Goal: Task Accomplishment & Management: Manage account settings

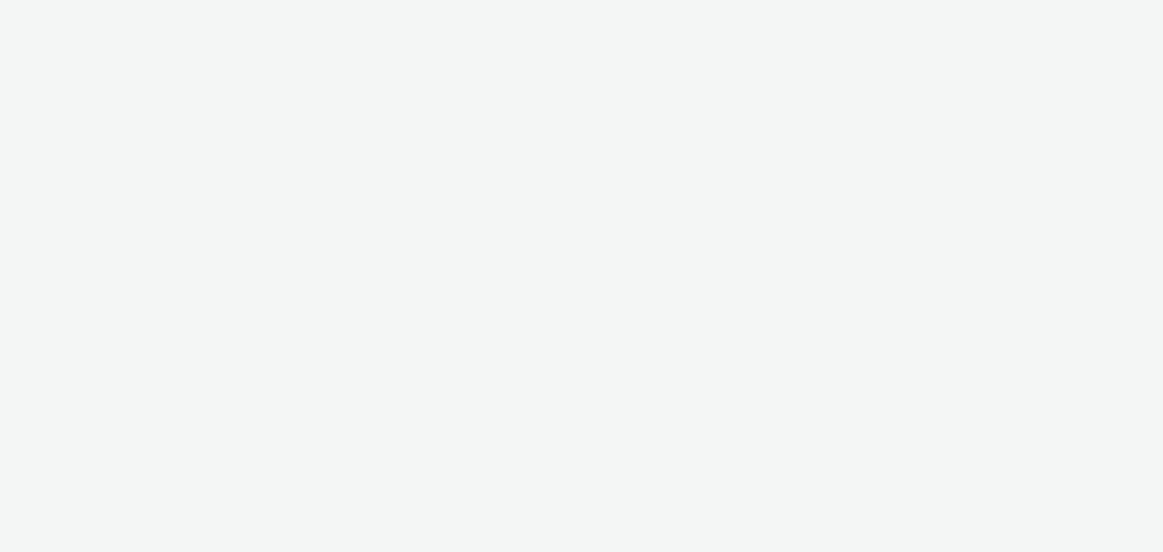
select select "b626f941-834b-427f-b453-0a2b95f57350"
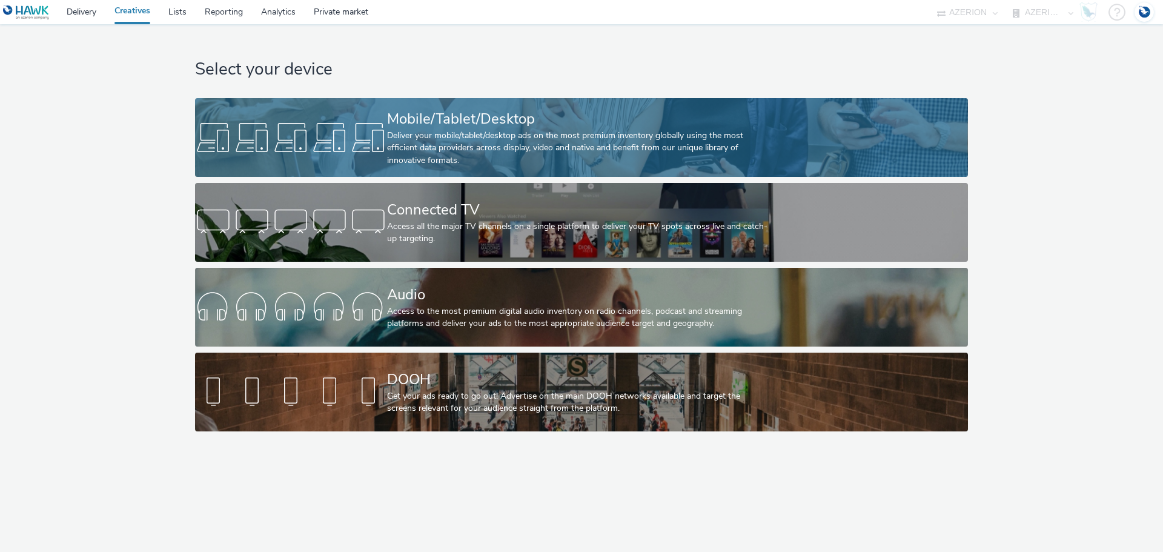
click at [460, 128] on div "Mobile/Tablet/Desktop" at bounding box center [579, 118] width 384 height 21
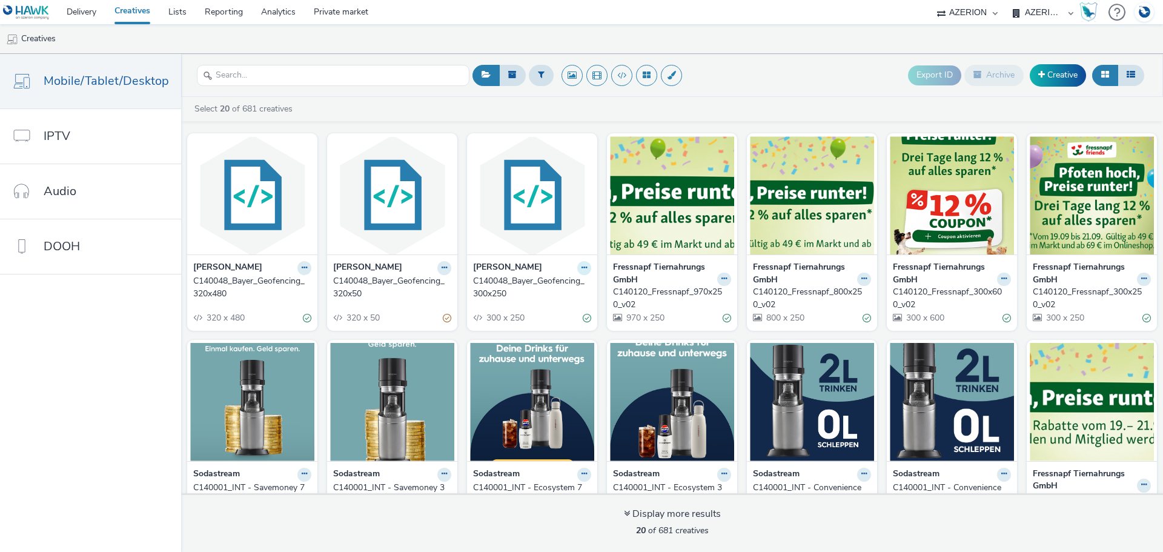
click at [581, 265] on icon at bounding box center [583, 267] width 5 height 7
click at [539, 314] on link "Duplicate" at bounding box center [545, 313] width 91 height 24
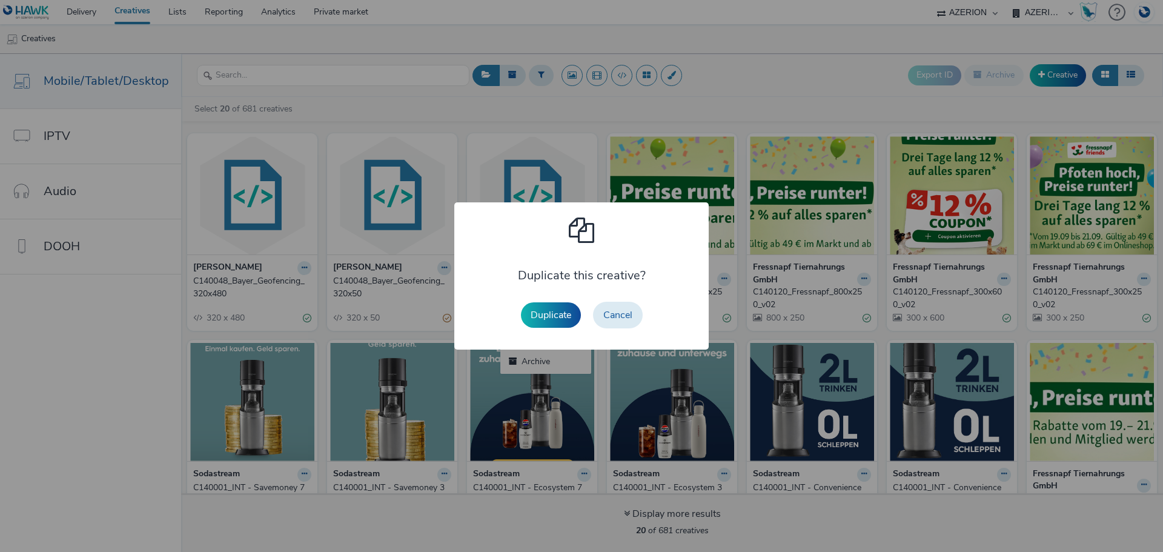
click at [541, 313] on button "Duplicate" at bounding box center [551, 314] width 60 height 25
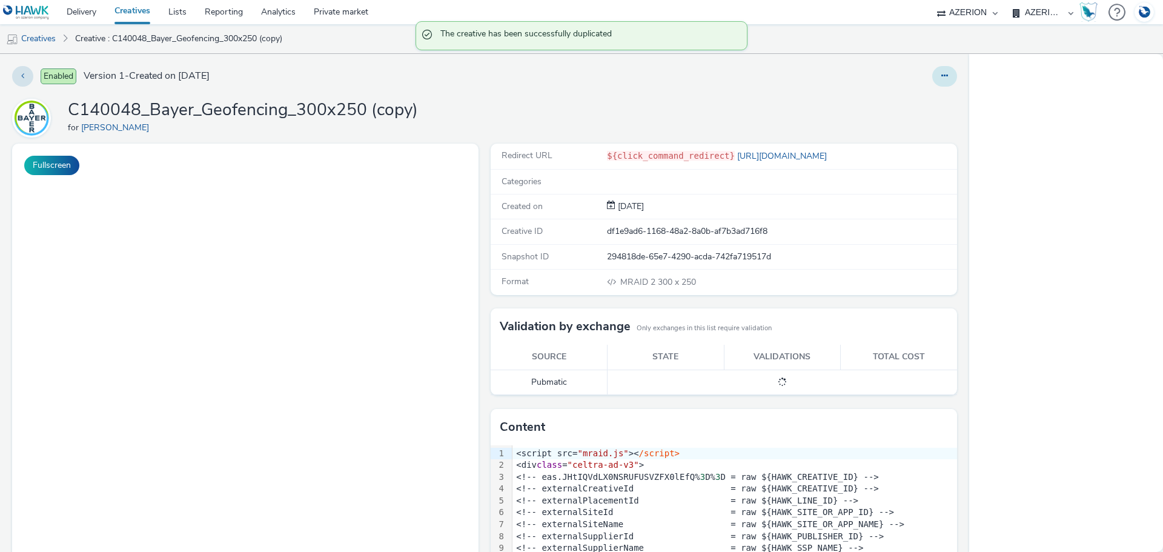
click at [941, 79] on icon at bounding box center [944, 75] width 7 height 8
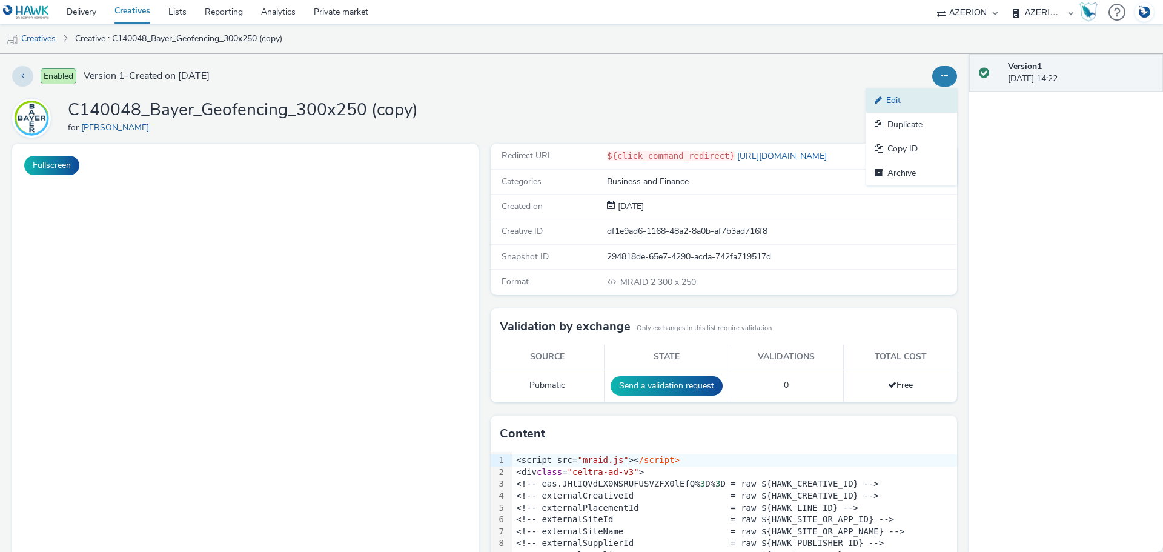
click at [905, 97] on link "Edit" at bounding box center [911, 100] width 91 height 24
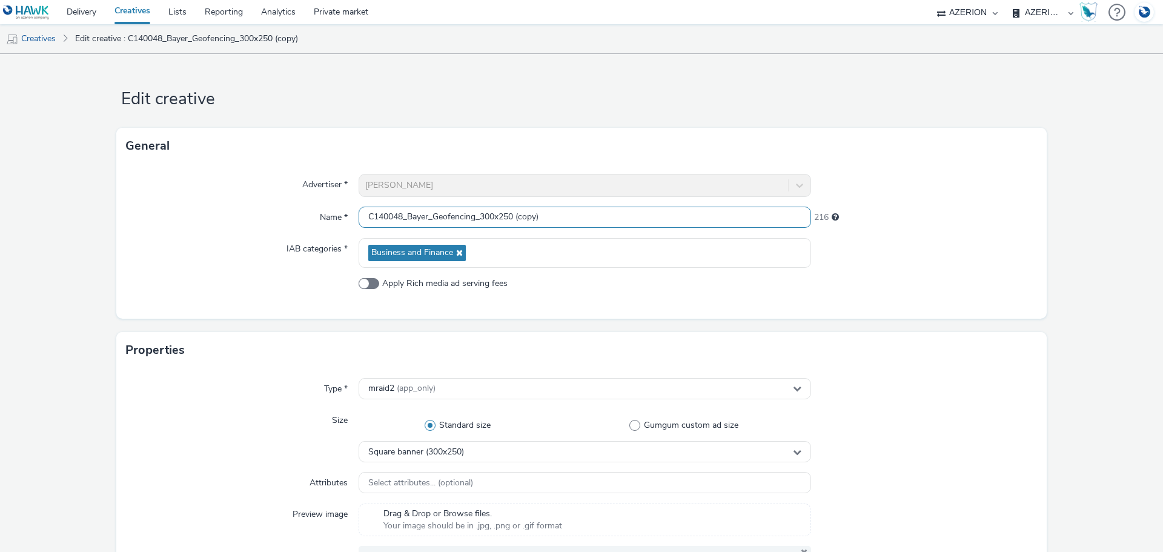
drag, startPoint x: 432, startPoint y: 215, endPoint x: 475, endPoint y: 215, distance: 43.6
click at [475, 215] on input "C140048_Bayer_Geofencing_300x250 (copy)" at bounding box center [584, 216] width 452 height 21
drag, startPoint x: 532, startPoint y: 217, endPoint x: 626, endPoint y: 226, distance: 94.3
click at [626, 226] on input "C140048_Bayer_Retargeting_300x250 (copy)" at bounding box center [584, 216] width 452 height 21
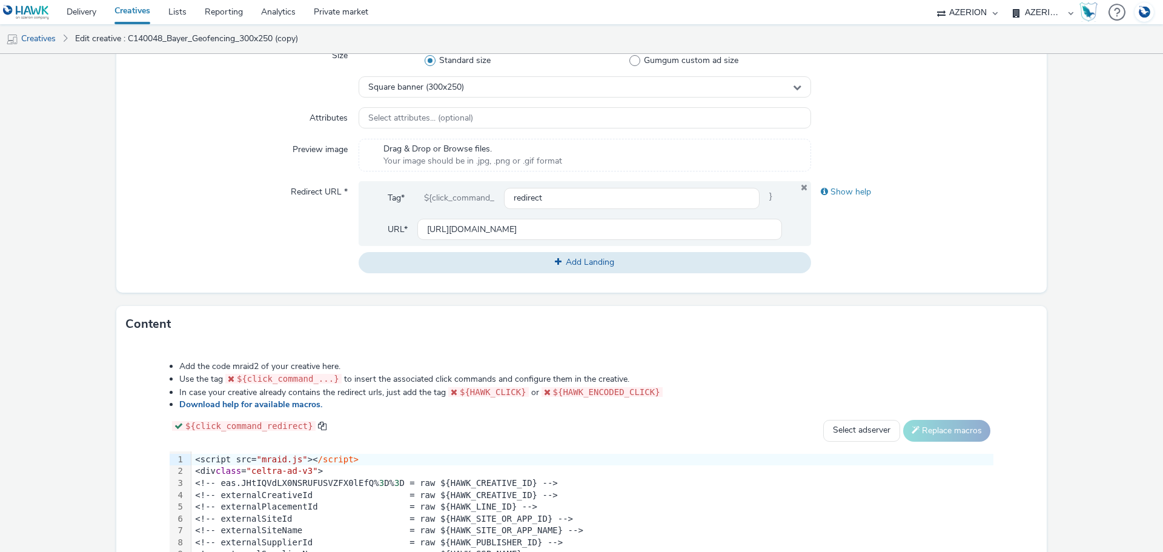
scroll to position [424, 0]
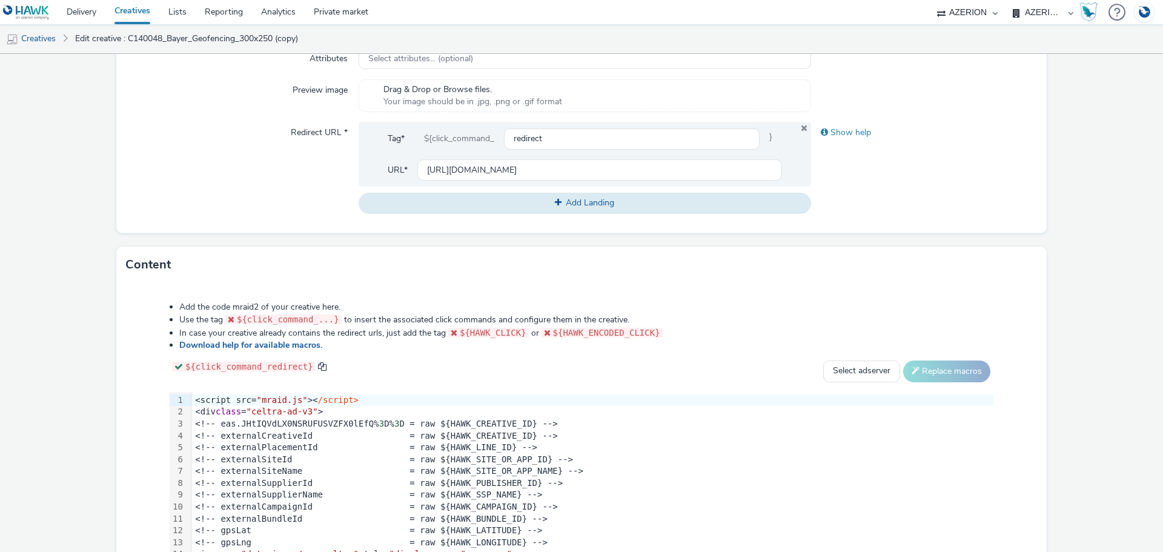
type input "C140048_Bayer_Retargeting_300x250"
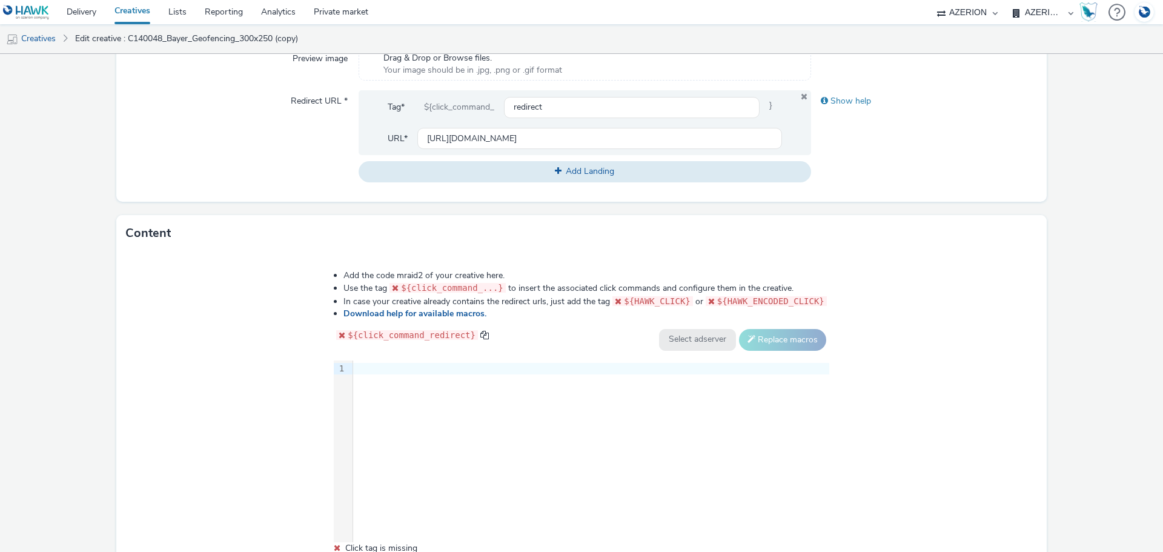
scroll to position [484, 0]
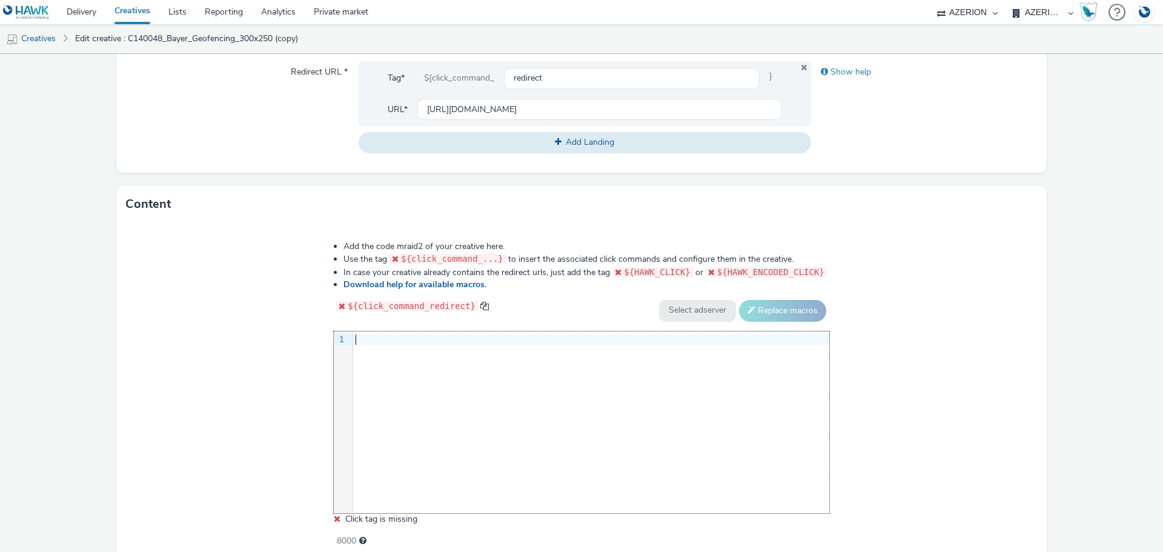
click at [435, 408] on div "9 1 ›" at bounding box center [581, 422] width 495 height 182
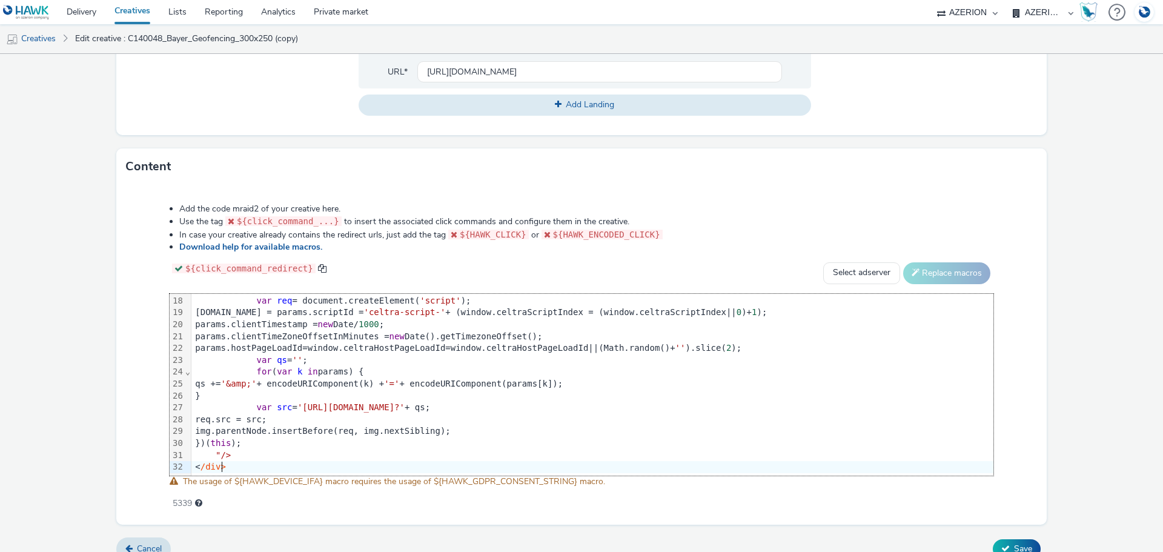
scroll to position [538, 0]
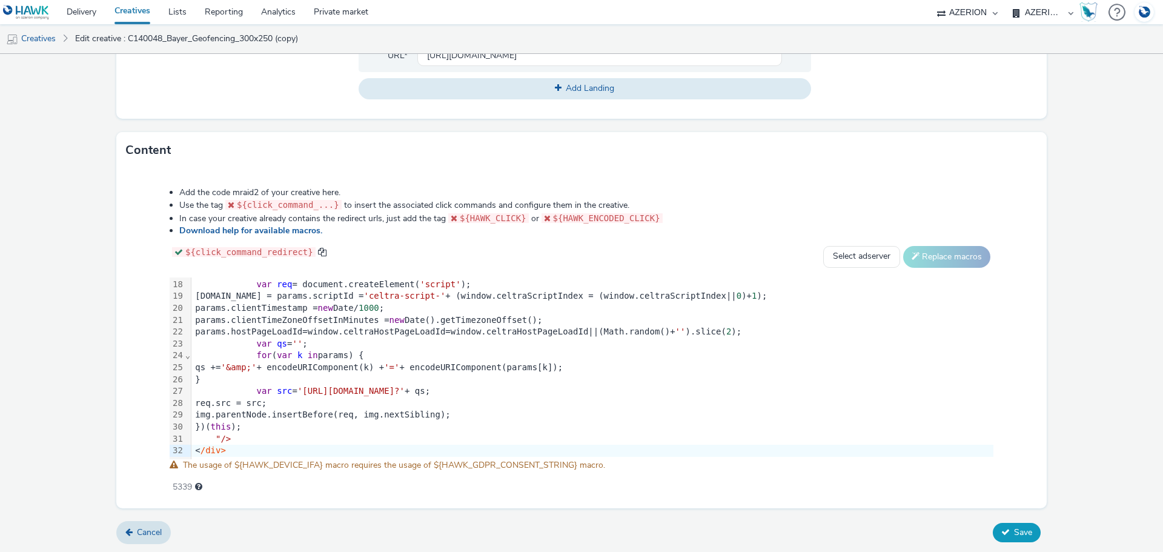
click at [1020, 538] on button "Save" at bounding box center [1016, 532] width 48 height 19
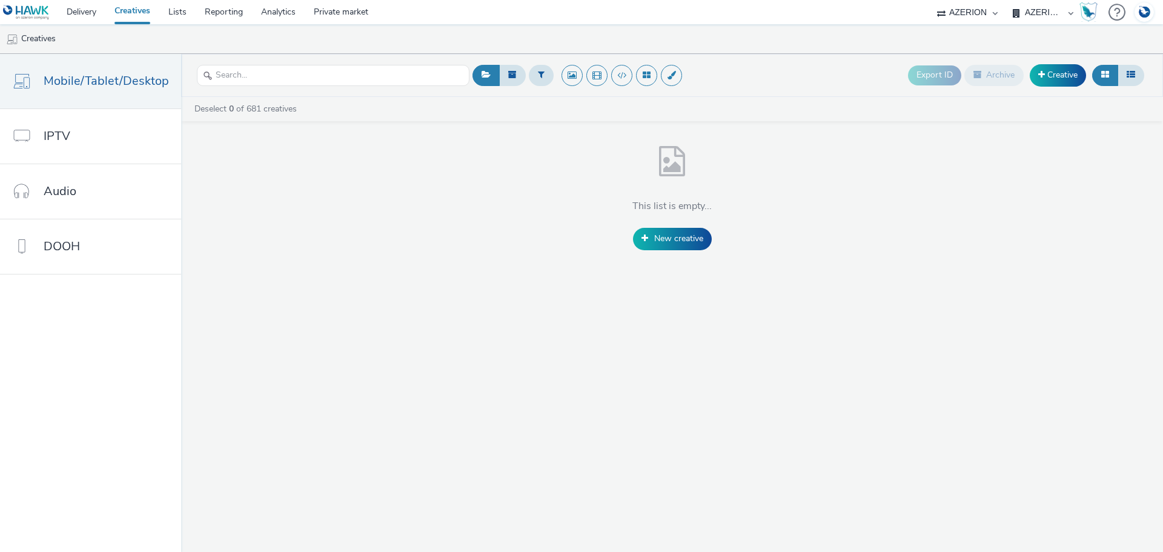
click at [126, 11] on link "Creatives" at bounding box center [132, 12] width 54 height 24
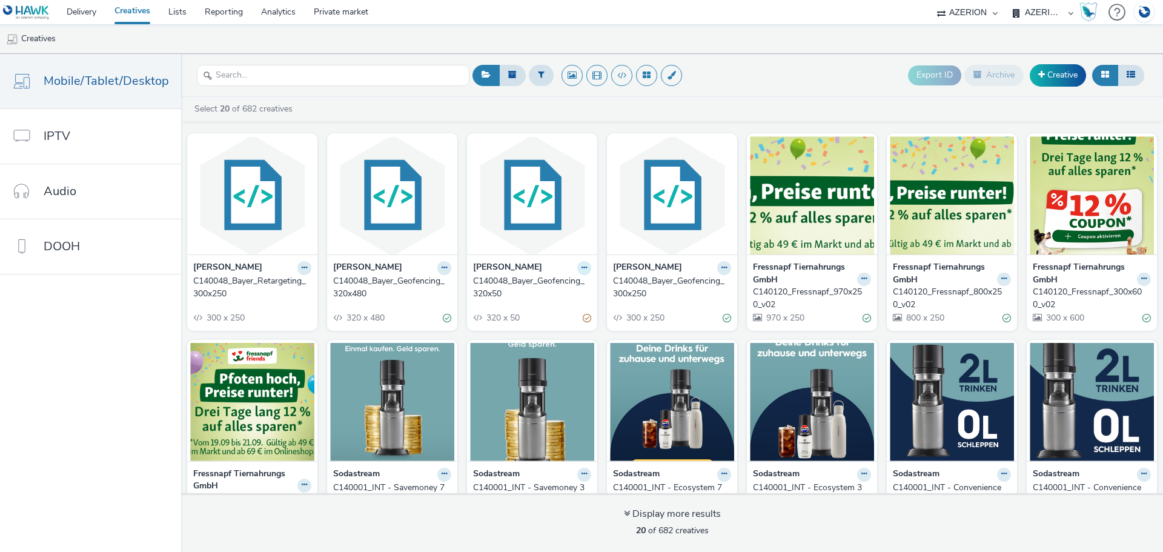
click at [577, 266] on button at bounding box center [584, 268] width 14 height 14
click at [543, 310] on link "Duplicate" at bounding box center [545, 313] width 91 height 24
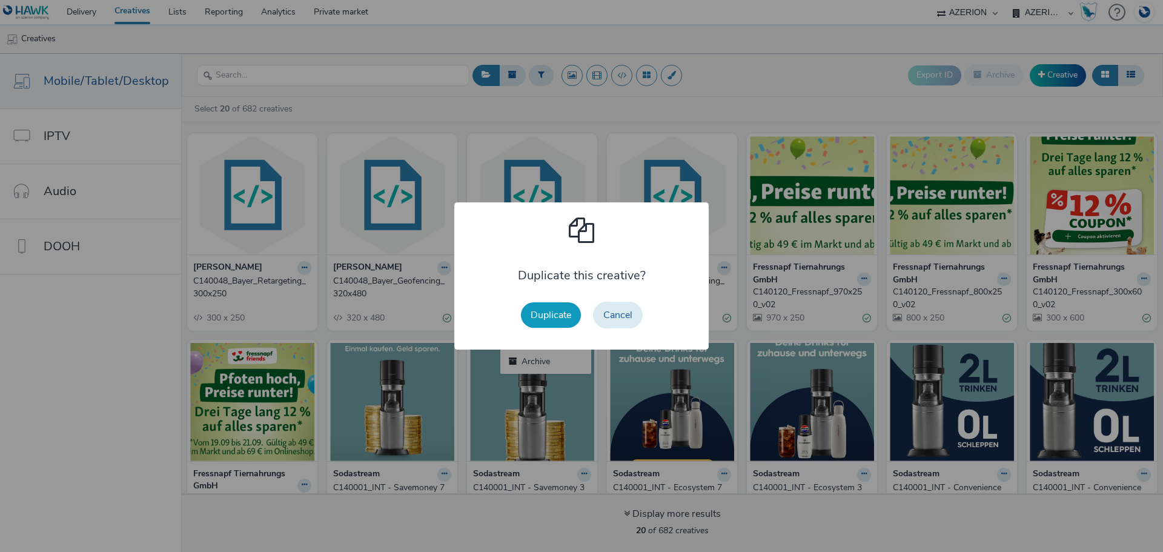
click at [547, 315] on button "Duplicate" at bounding box center [551, 314] width 60 height 25
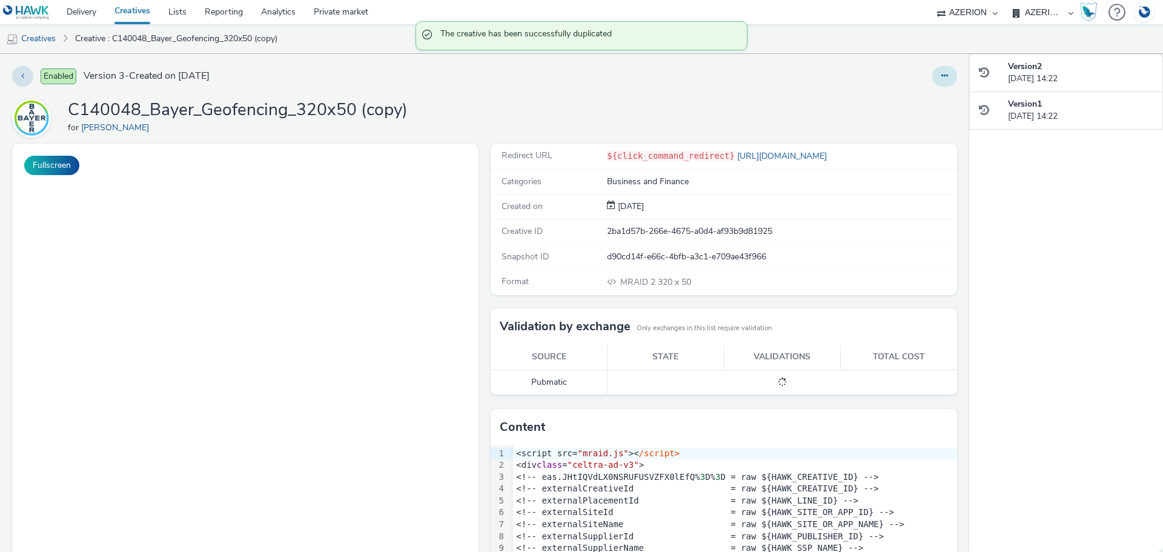
click at [940, 84] on button at bounding box center [944, 76] width 25 height 21
click at [941, 74] on icon at bounding box center [944, 75] width 7 height 8
click at [932, 78] on button at bounding box center [944, 76] width 25 height 21
click at [82, 10] on link "Delivery" at bounding box center [82, 12] width 48 height 24
click at [935, 80] on button at bounding box center [944, 76] width 25 height 21
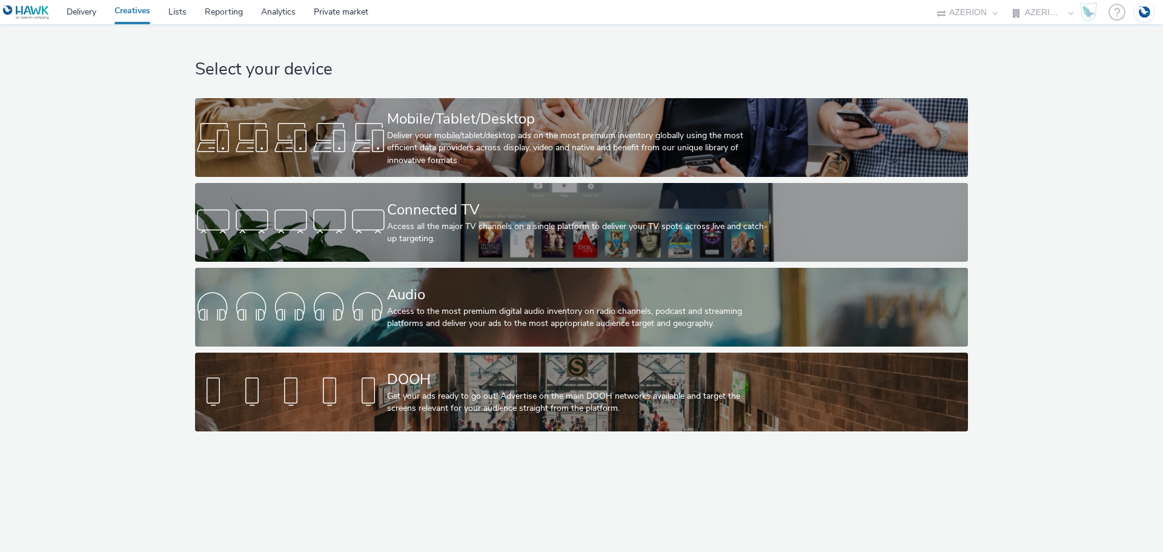
select select "b626f941-834b-427f-b453-0a2b95f57350"
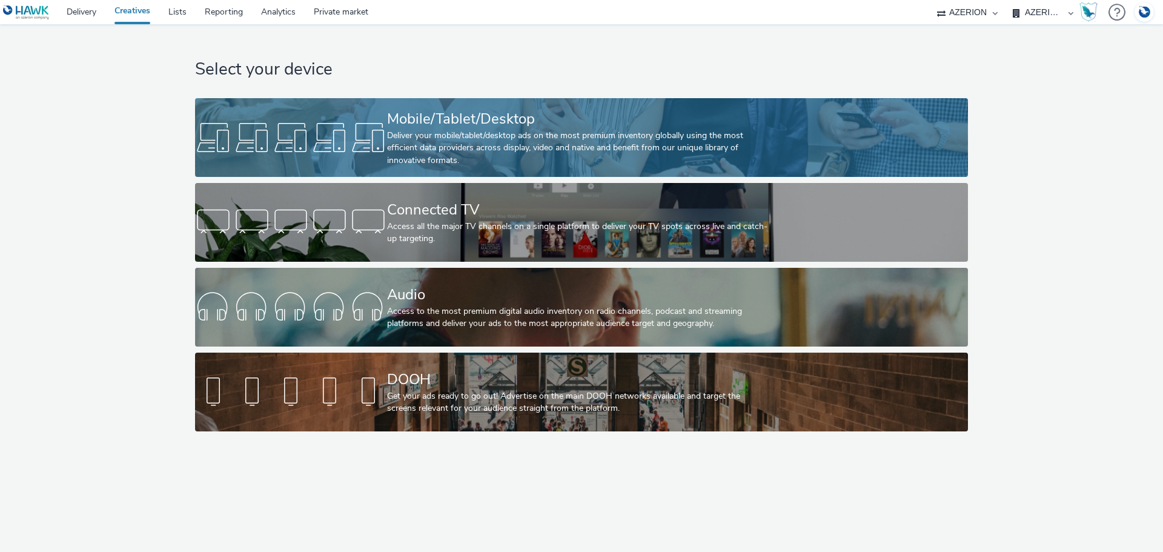
click at [401, 136] on div "Deliver your mobile/tablet/desktop ads on the most premium inventory globally u…" at bounding box center [579, 148] width 384 height 37
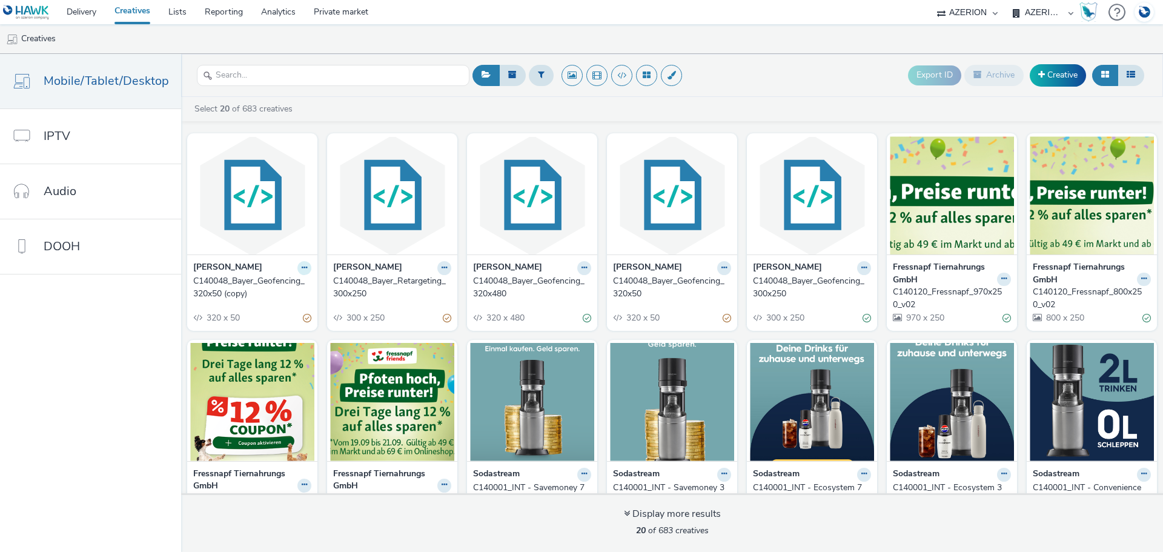
click at [302, 269] on icon at bounding box center [304, 267] width 5 height 7
click at [267, 294] on link "Edit" at bounding box center [265, 289] width 91 height 24
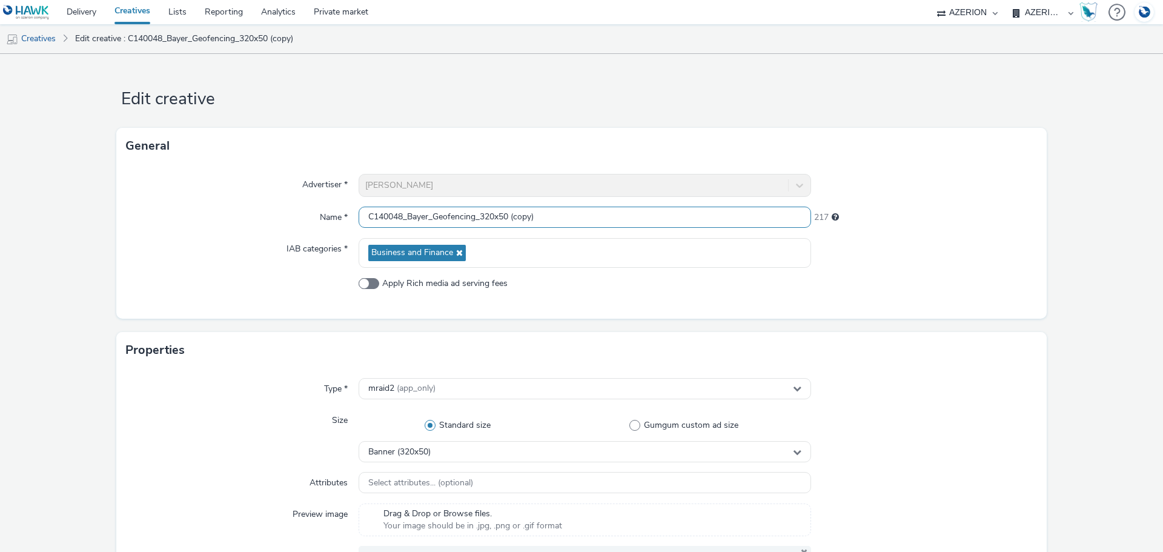
drag, startPoint x: 434, startPoint y: 216, endPoint x: 477, endPoint y: 220, distance: 43.2
click at [477, 220] on input "C140048_Bayer_Geofencing_320x50 (copy)" at bounding box center [584, 216] width 452 height 21
drag, startPoint x: 507, startPoint y: 219, endPoint x: 578, endPoint y: 214, distance: 71.0
click at [578, 217] on input "C140048_Bayer_Retargeting_320x50 (copy)" at bounding box center [584, 216] width 452 height 21
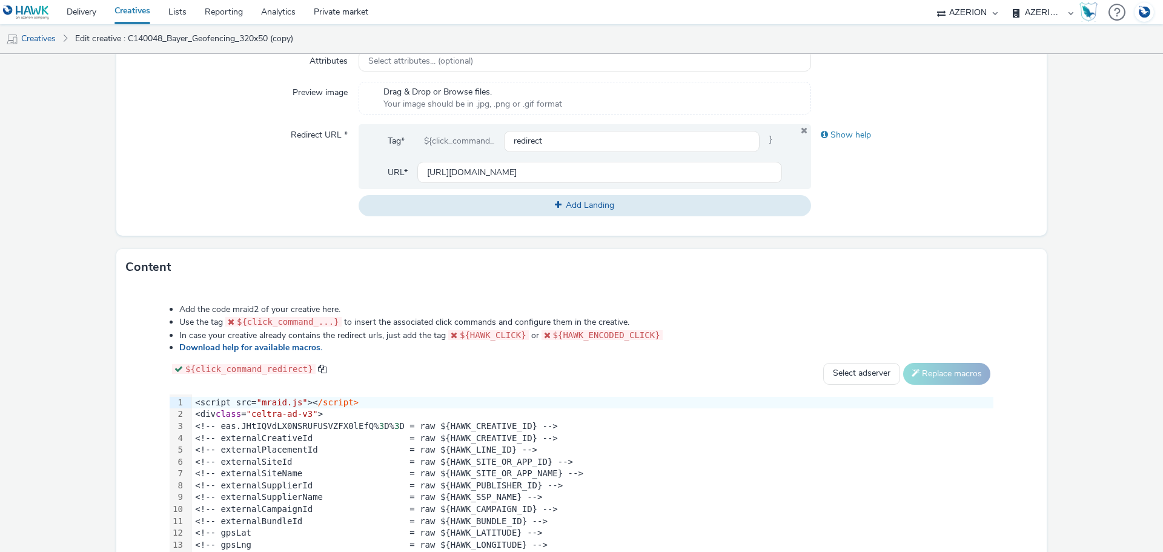
scroll to position [484, 0]
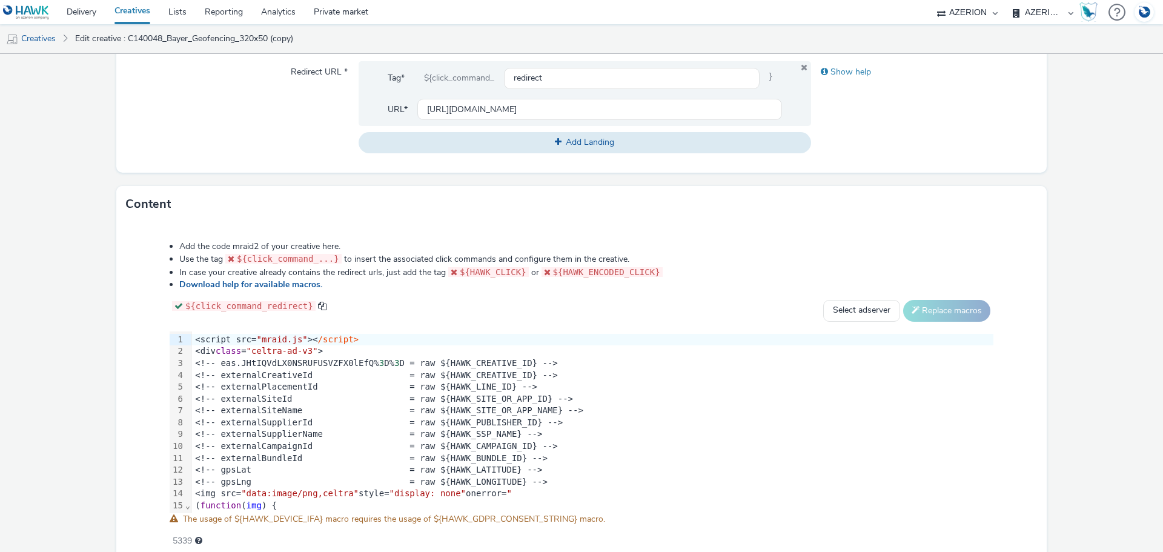
type input "C140048_Bayer_Retargeting_320x50"
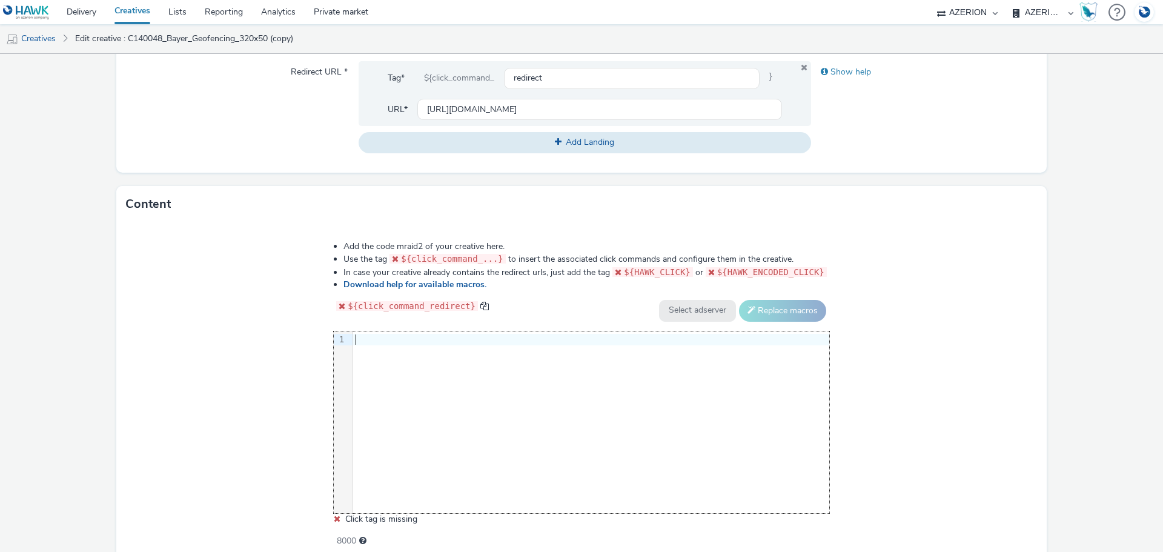
click at [441, 377] on div "9 1 ›" at bounding box center [581, 422] width 495 height 182
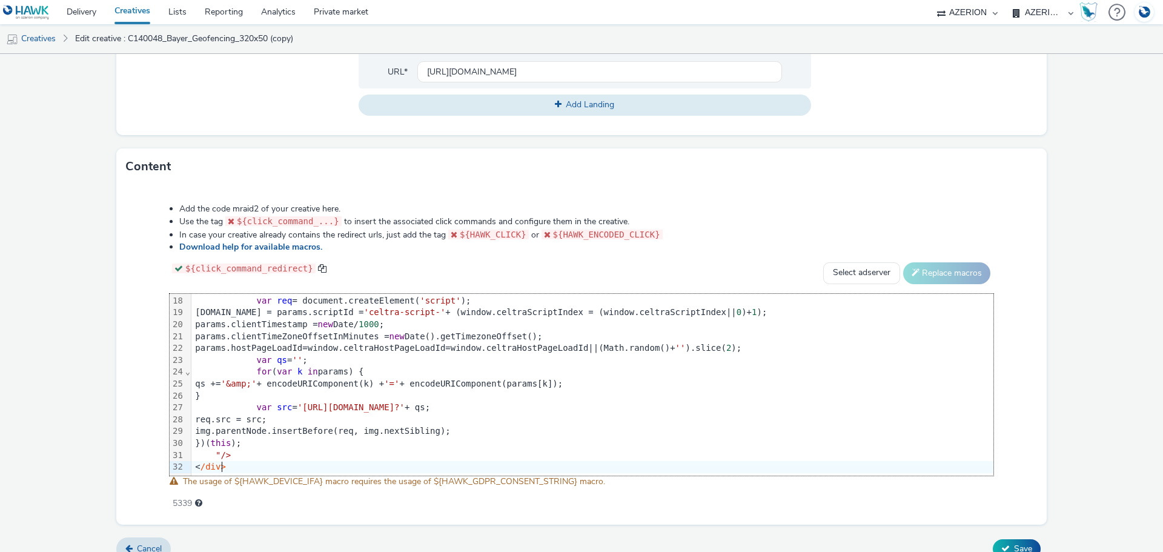
scroll to position [538, 0]
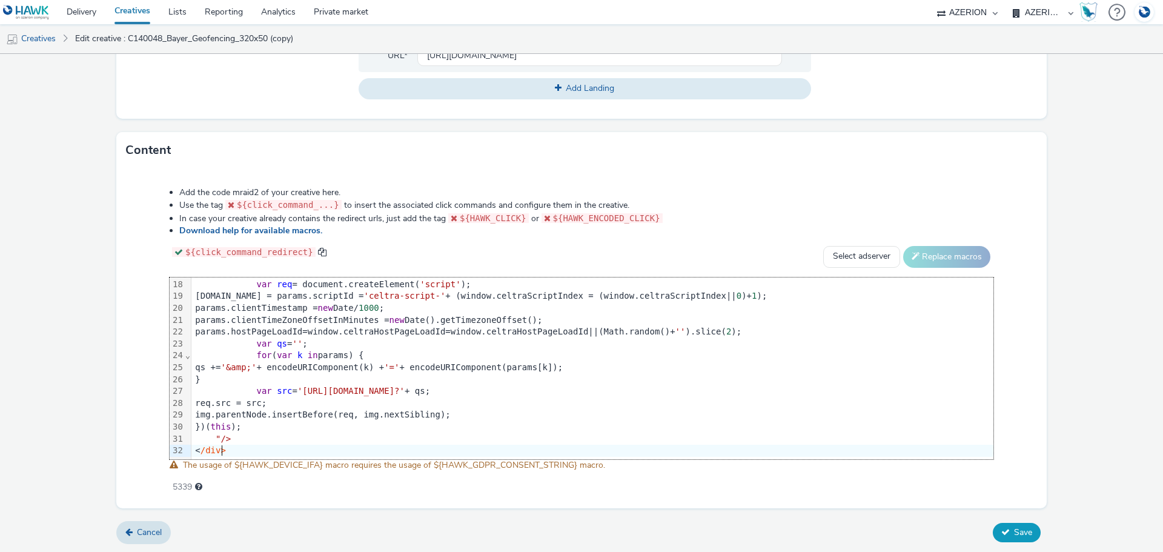
click at [1018, 536] on span "Save" at bounding box center [1023, 532] width 18 height 12
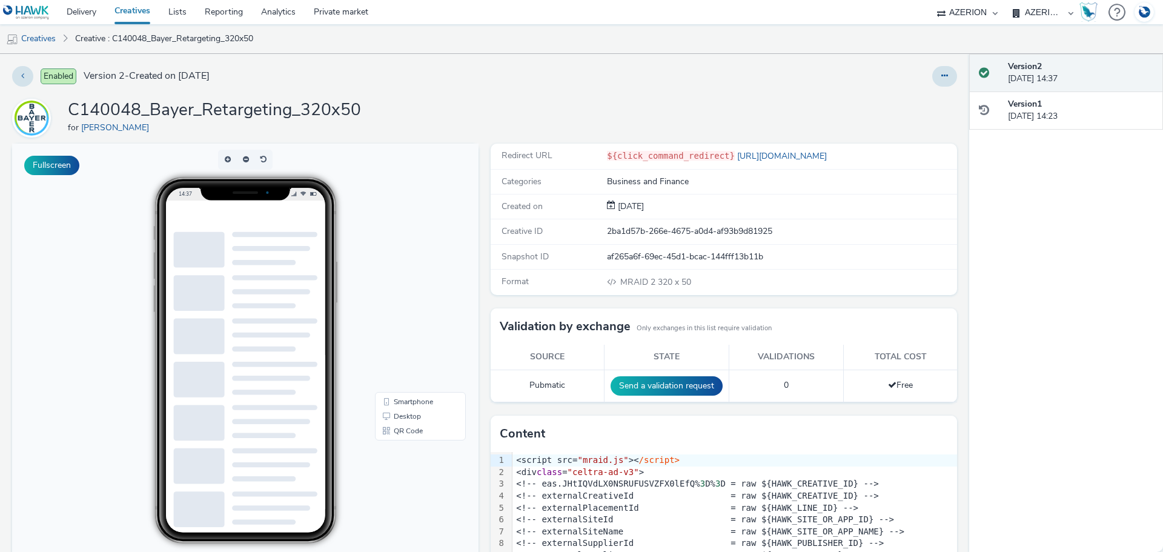
click at [131, 13] on link "Creatives" at bounding box center [132, 12] width 54 height 24
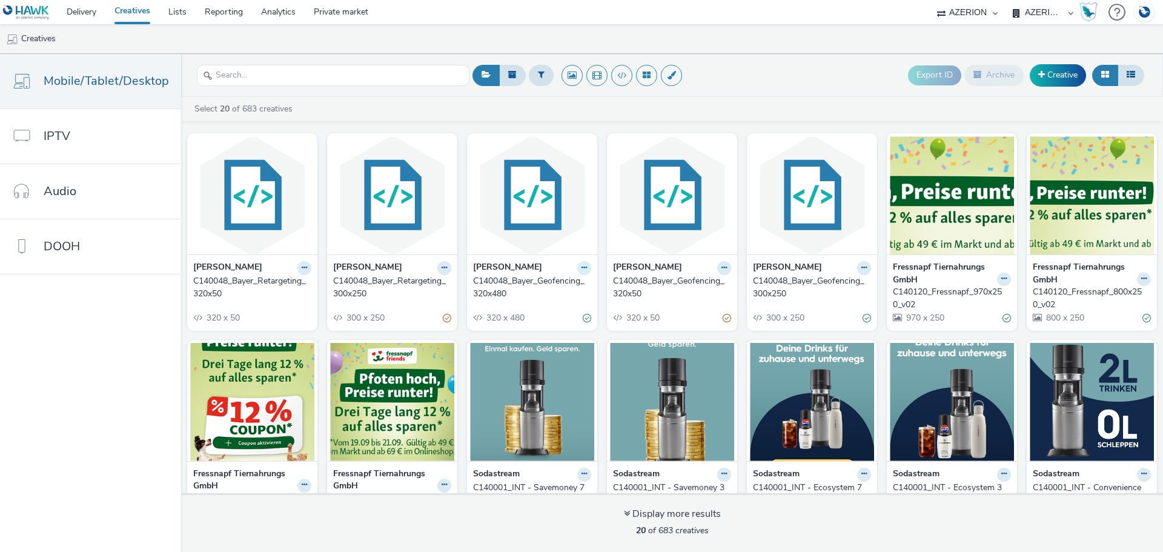
click at [582, 270] on button at bounding box center [584, 268] width 14 height 14
click at [546, 312] on link "Duplicate" at bounding box center [545, 313] width 91 height 24
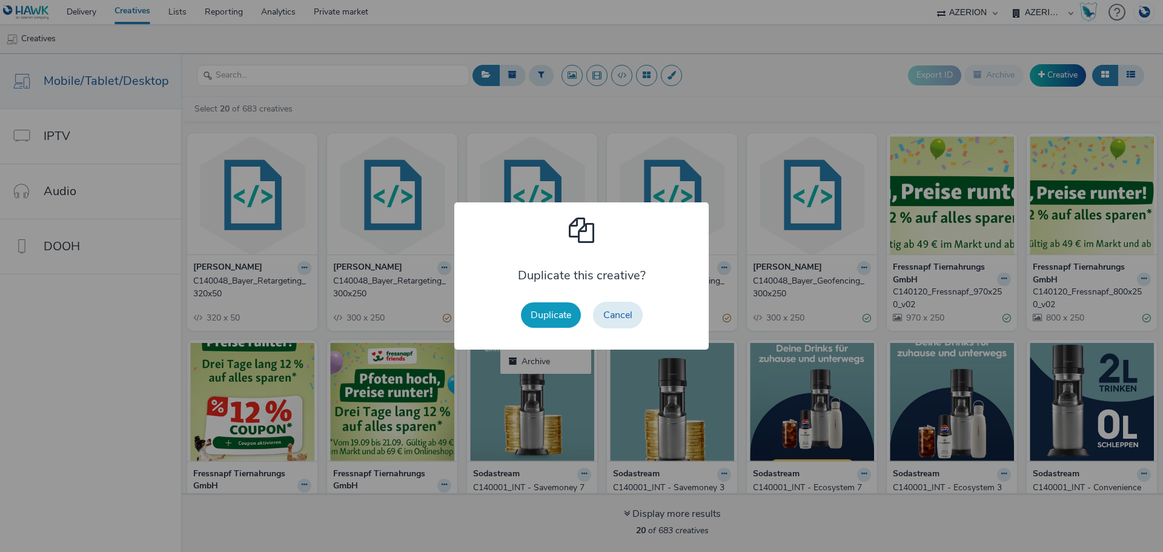
click at [534, 314] on button "Duplicate" at bounding box center [551, 314] width 60 height 25
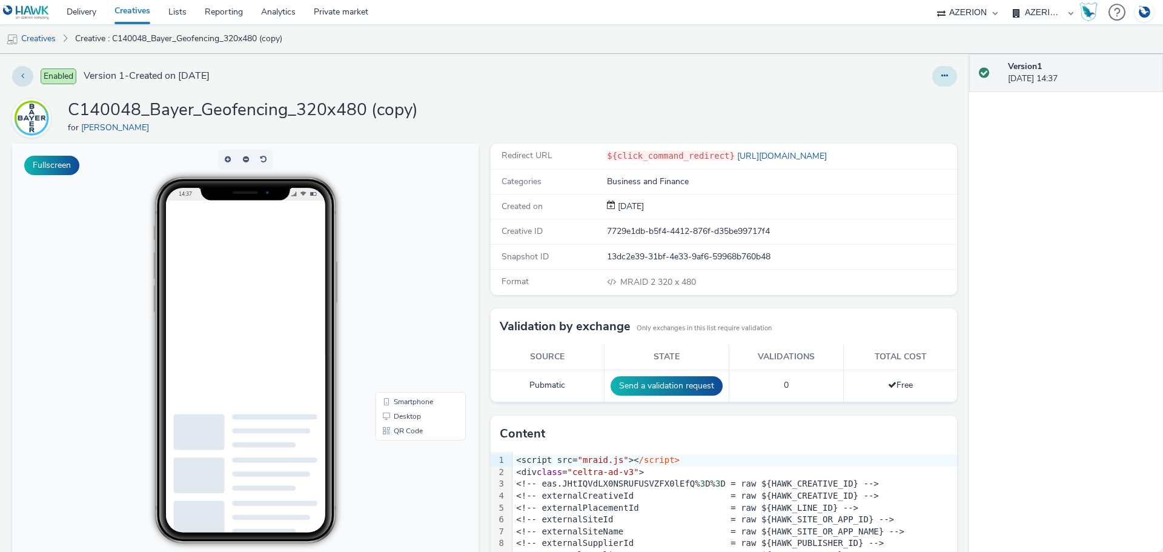
click at [941, 74] on icon at bounding box center [944, 75] width 7 height 8
click at [903, 92] on link "Edit" at bounding box center [911, 100] width 91 height 24
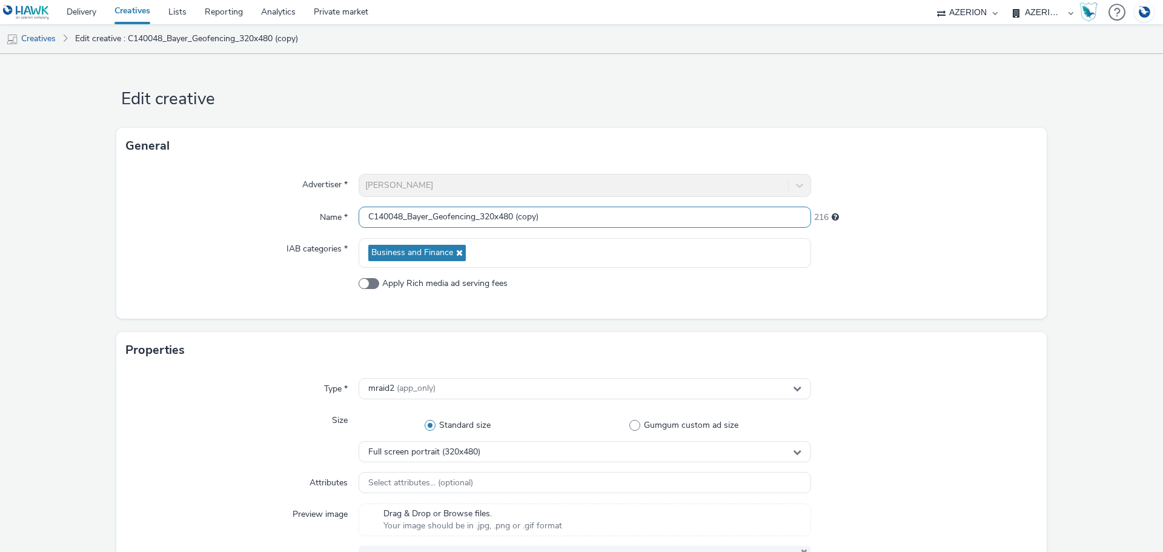
drag, startPoint x: 432, startPoint y: 216, endPoint x: 483, endPoint y: 214, distance: 50.3
click at [475, 216] on input "C140048_Bayer_Geofencing_320x480 (copy)" at bounding box center [584, 216] width 452 height 21
drag, startPoint x: 516, startPoint y: 215, endPoint x: 613, endPoint y: 223, distance: 97.2
click at [613, 223] on input "C140048_Bayer_Retargeting_320x480 (copy)" at bounding box center [584, 216] width 452 height 21
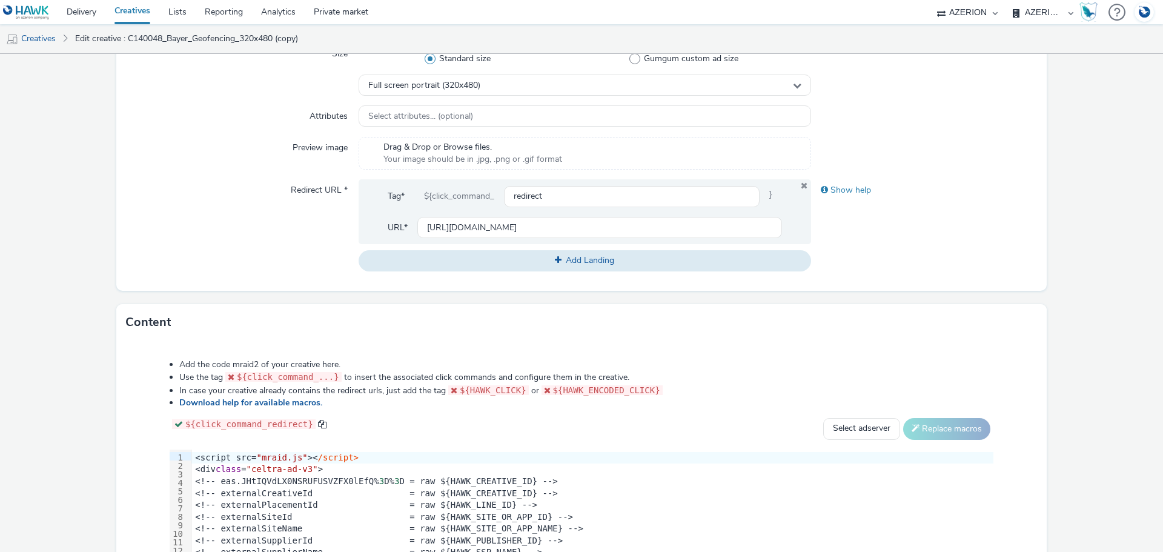
scroll to position [484, 0]
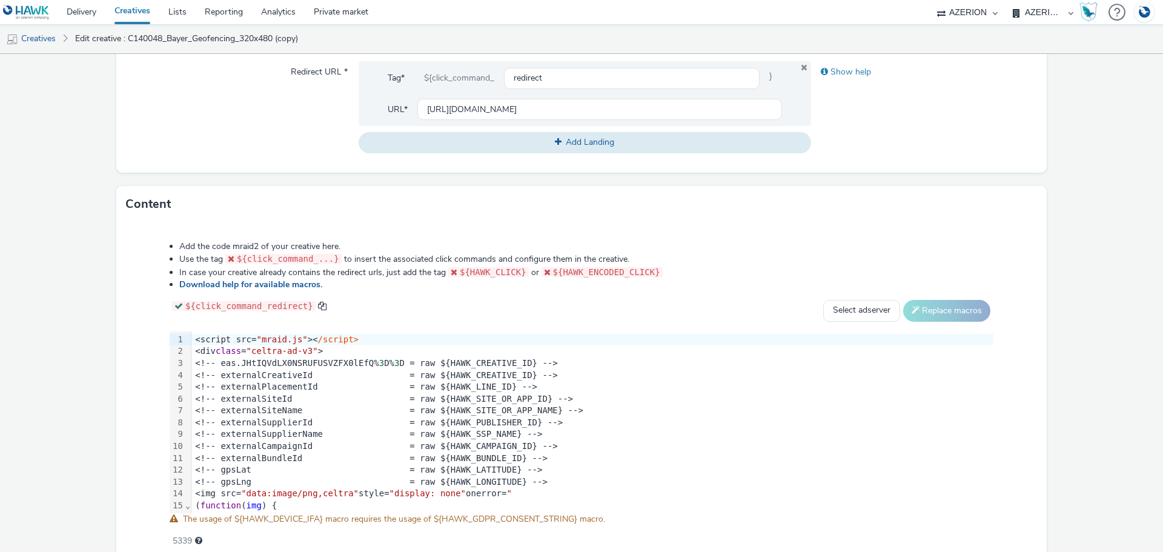
type input "C140048_Bayer_Retargeting_320x480"
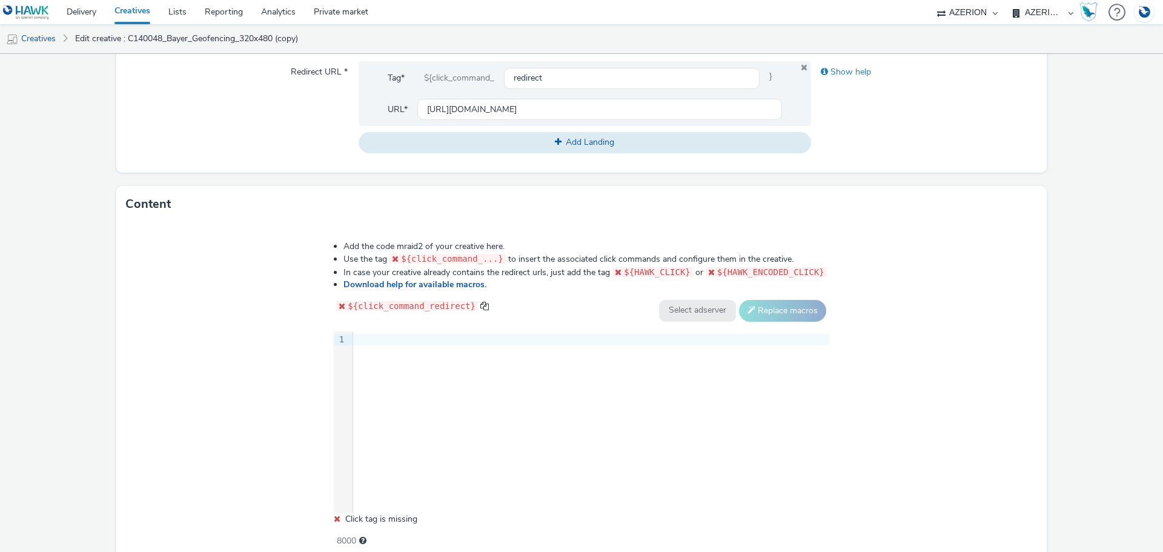
click at [441, 430] on div "9 1 ›" at bounding box center [581, 422] width 495 height 182
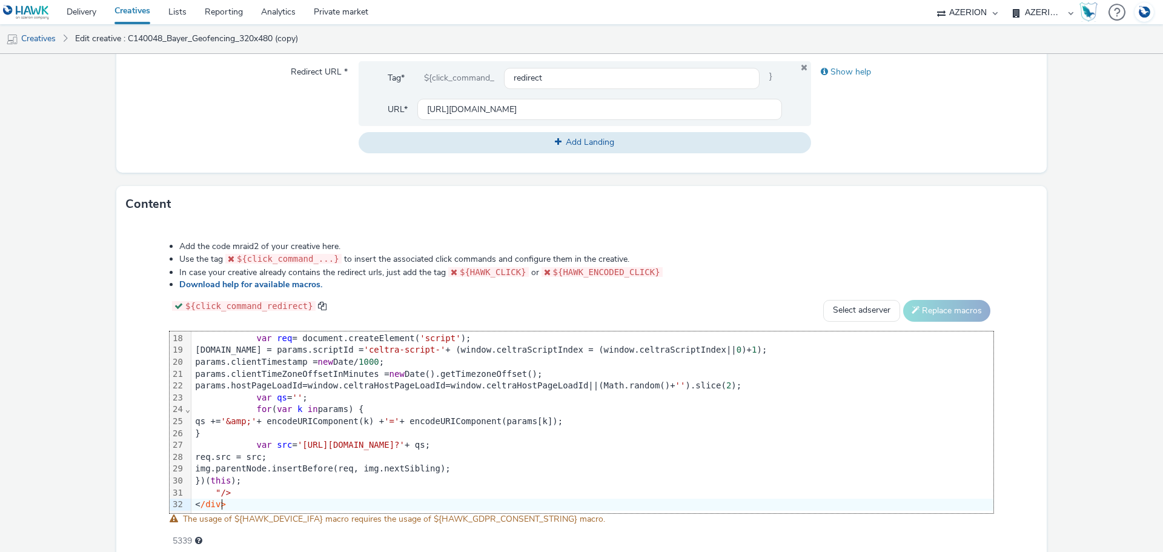
scroll to position [513, 0]
